Goal: Transaction & Acquisition: Purchase product/service

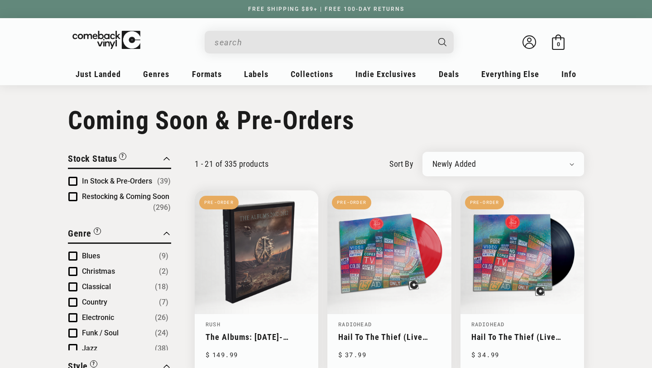
click at [276, 43] on input "When autocomplete results are available use up and down arrows to review and en…" at bounding box center [322, 42] width 215 height 19
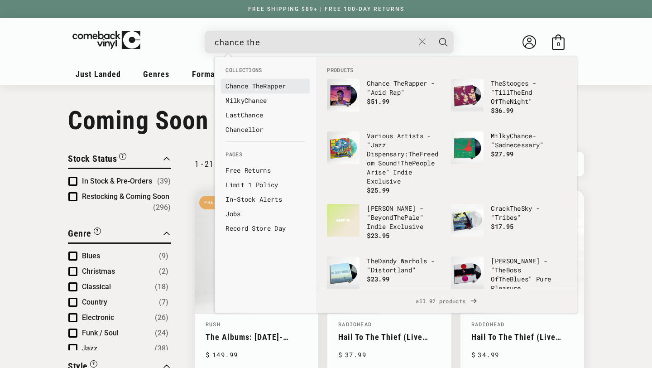
type input "chance the"
click at [263, 84] on b "The" at bounding box center [257, 86] width 11 height 9
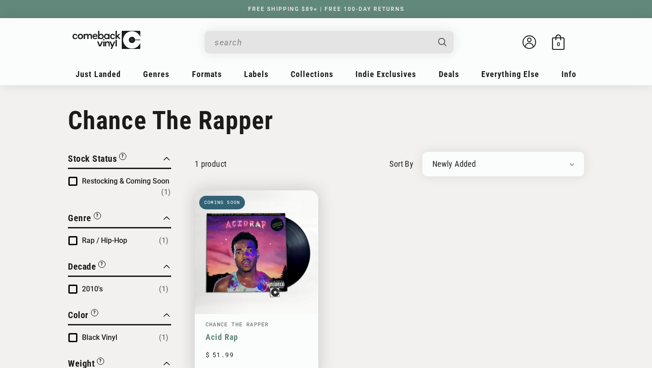
click at [270, 332] on link "Acid Rap" at bounding box center [257, 337] width 102 height 10
